Goal: Check status: Check status

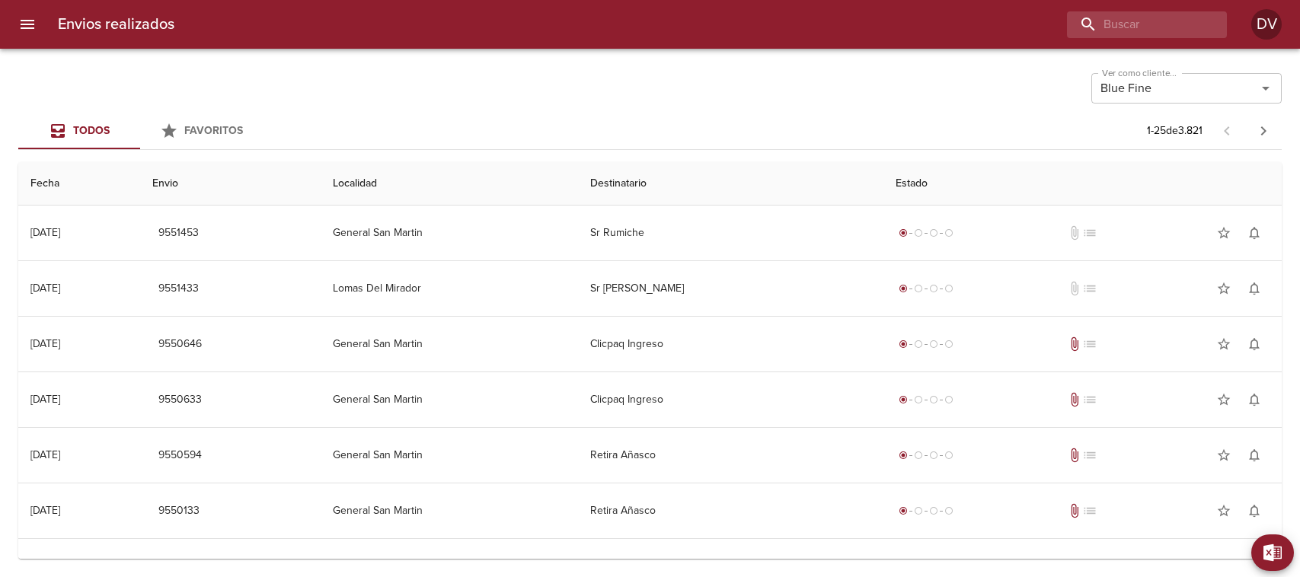
click at [1162, 21] on input "buscar" at bounding box center [1134, 24] width 134 height 27
click at [1247, 85] on icon "Limpiar" at bounding box center [1245, 88] width 15 height 15
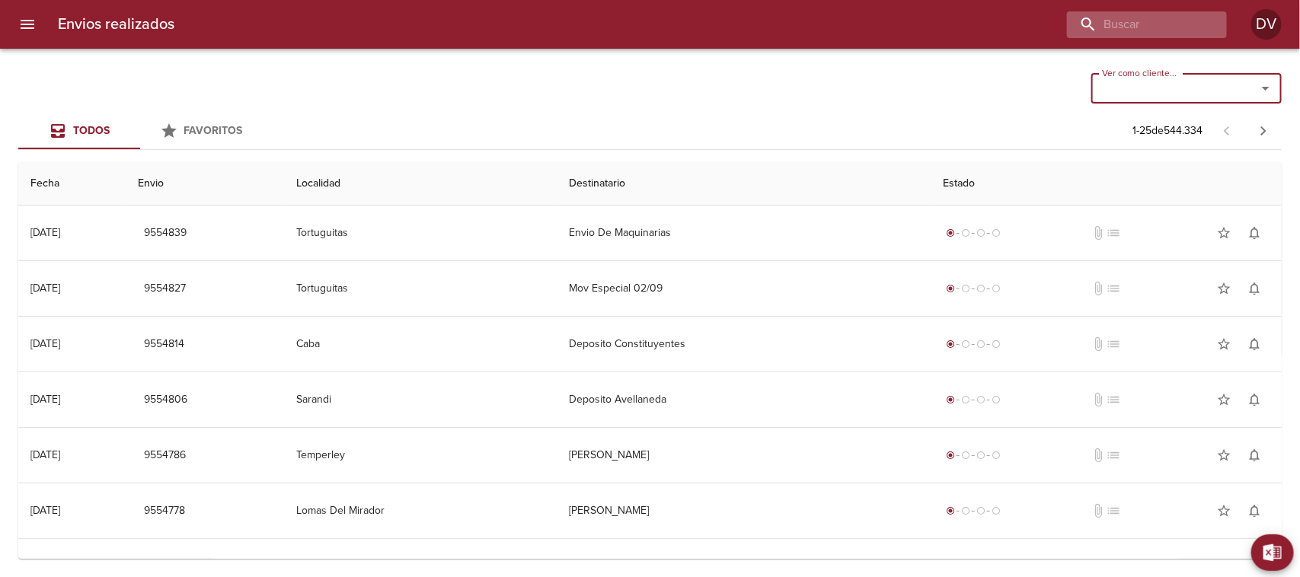
paste input "9054273"
type input "9054273"
click at [1113, 24] on input "buscar" at bounding box center [1103, 24] width 195 height 27
paste input "9054273"
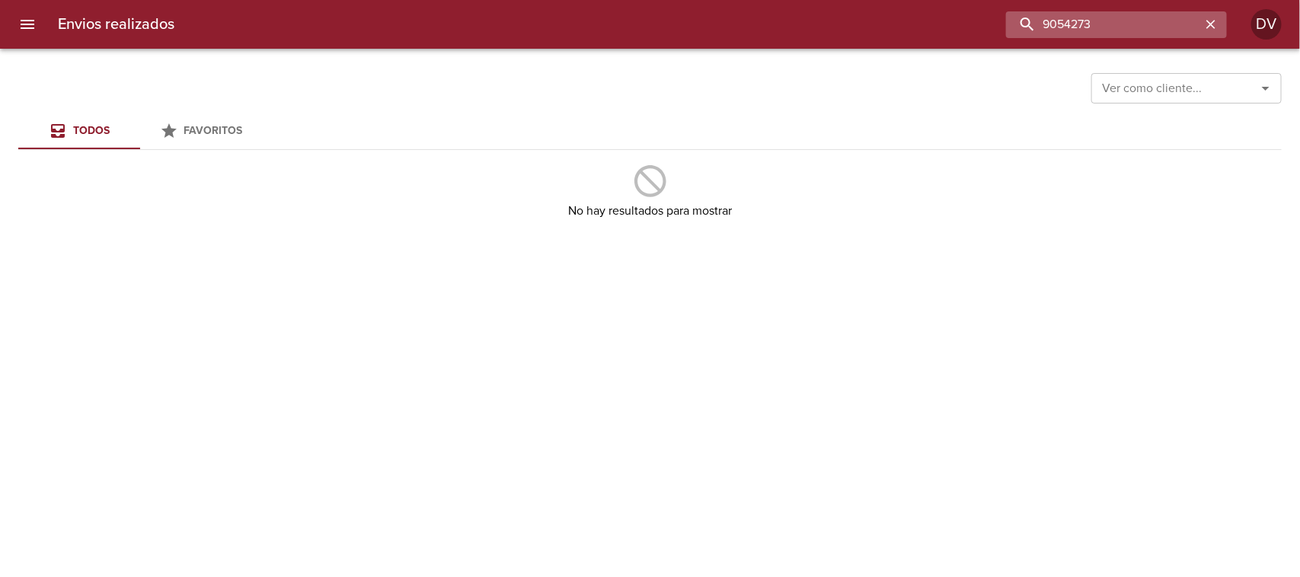
click at [1049, 19] on input "9054273" at bounding box center [1103, 24] width 195 height 27
type input "9054273"
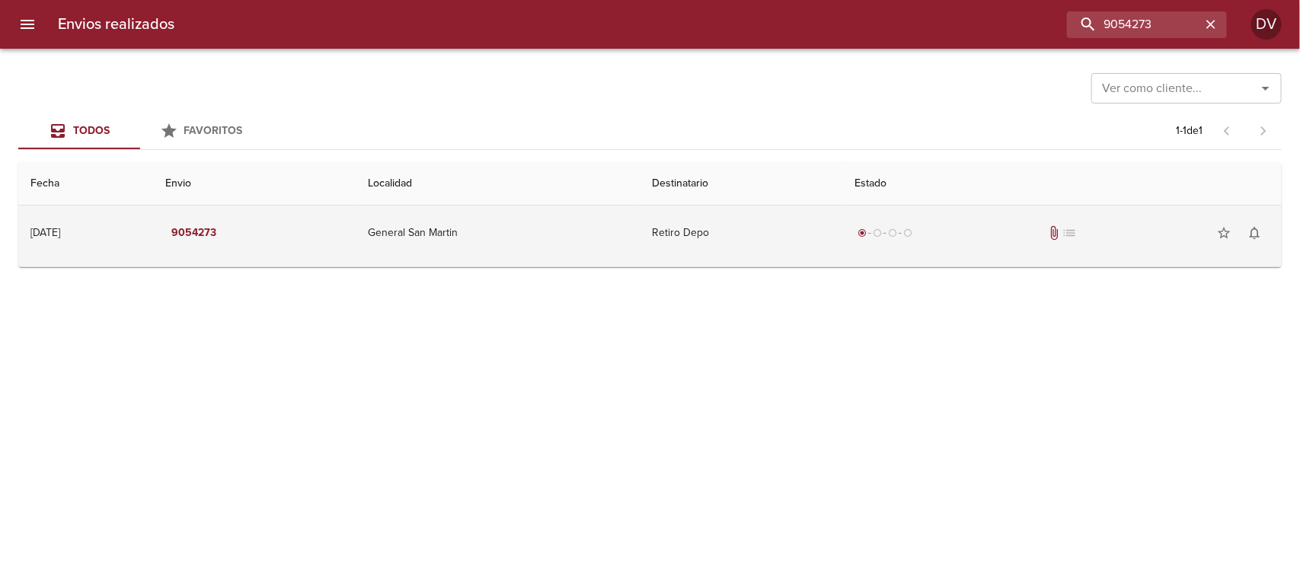
click at [731, 240] on td "Retiro Depo" at bounding box center [741, 233] width 203 height 55
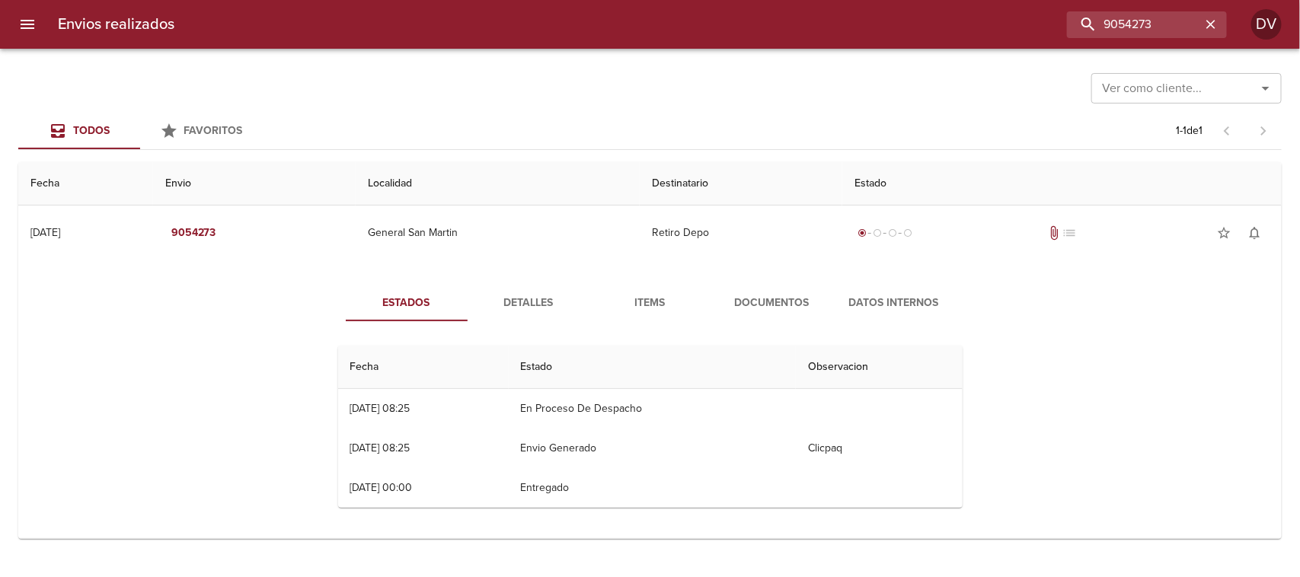
click at [763, 313] on button "Documentos" at bounding box center [772, 303] width 122 height 37
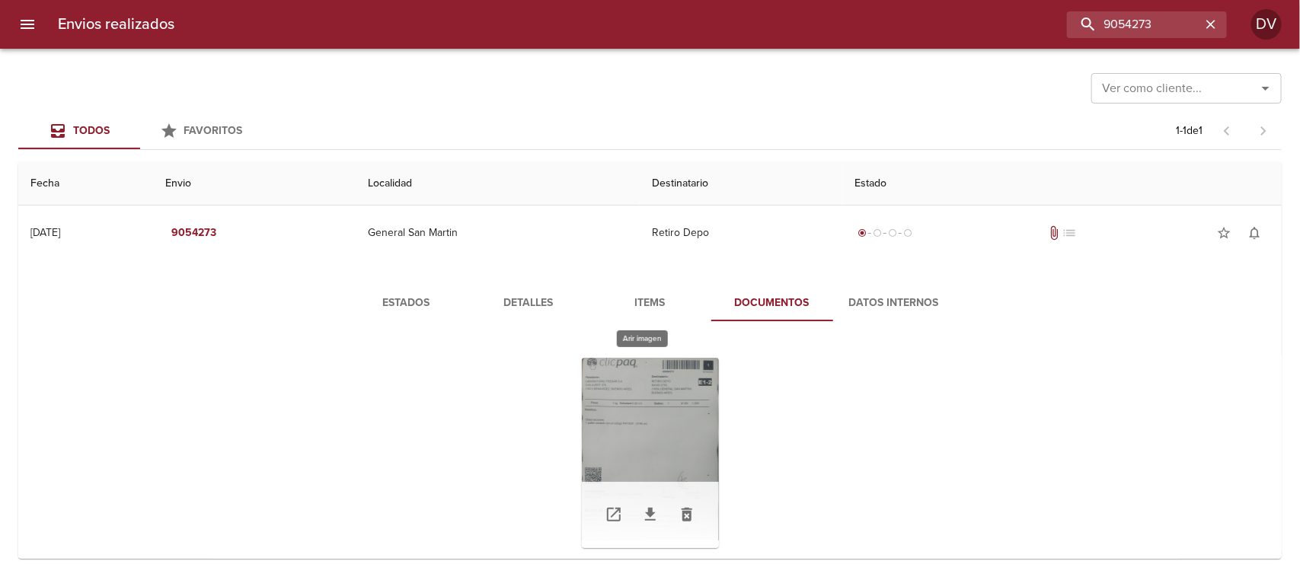
click at [649, 442] on div "Tabla de envíos del cliente" at bounding box center [650, 453] width 137 height 190
